Goal: Information Seeking & Learning: Learn about a topic

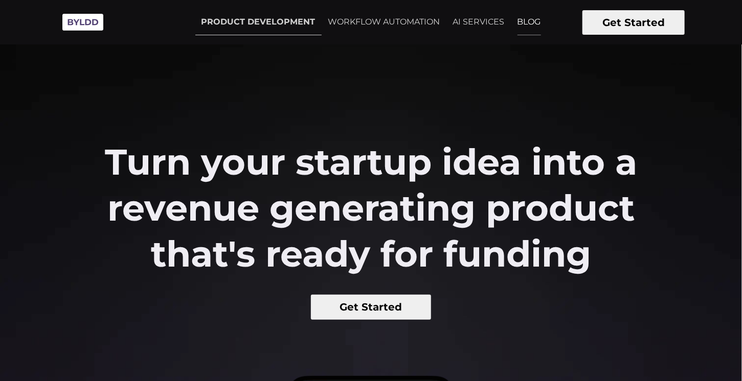
click at [520, 18] on link "BLOG" at bounding box center [529, 22] width 36 height 26
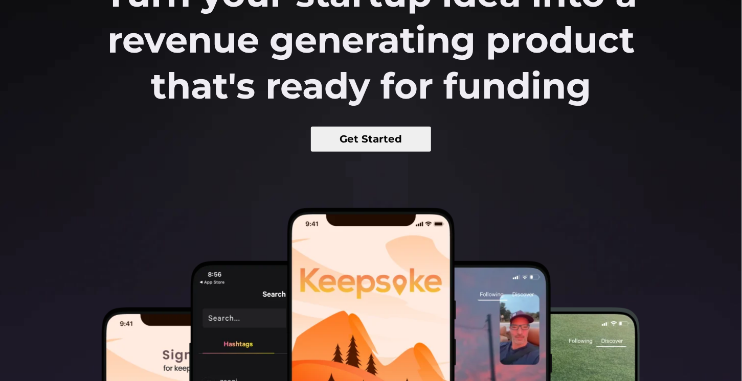
scroll to position [218, 0]
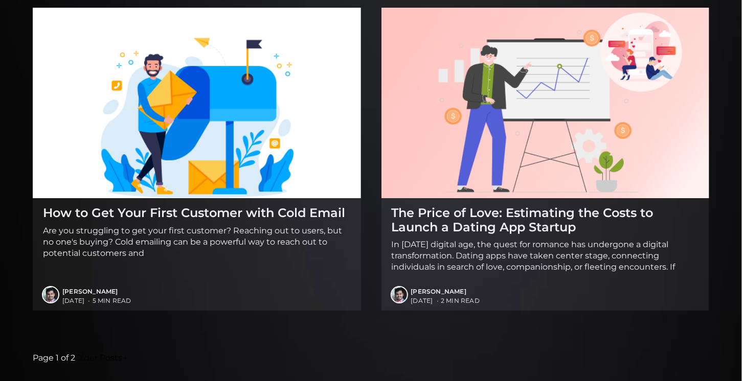
scroll to position [1576, 0]
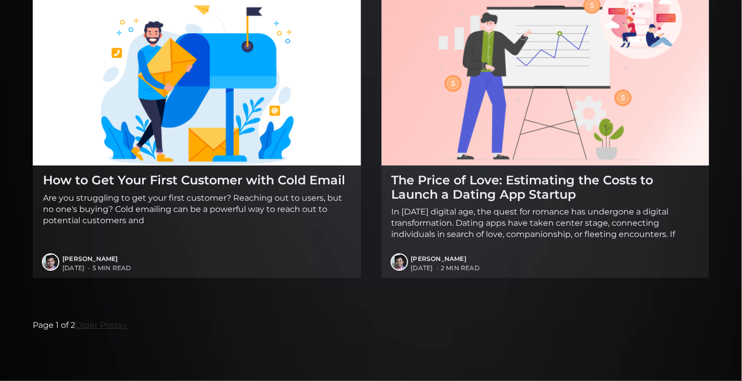
click at [107, 326] on link "Older Posts →" at bounding box center [101, 325] width 52 height 13
